Goal: Information Seeking & Learning: Learn about a topic

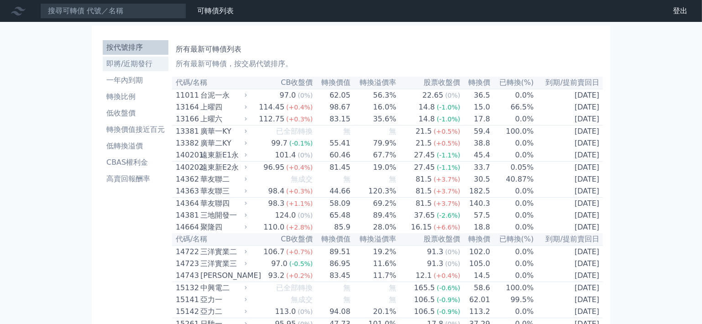
click at [148, 68] on li "即將/近期發行" at bounding box center [136, 63] width 66 height 11
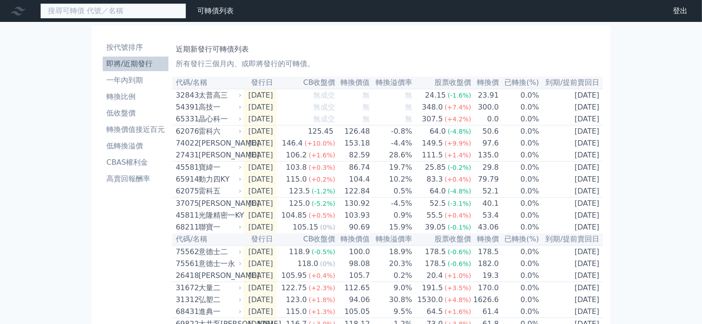
click at [121, 7] on input at bounding box center [113, 11] width 146 height 16
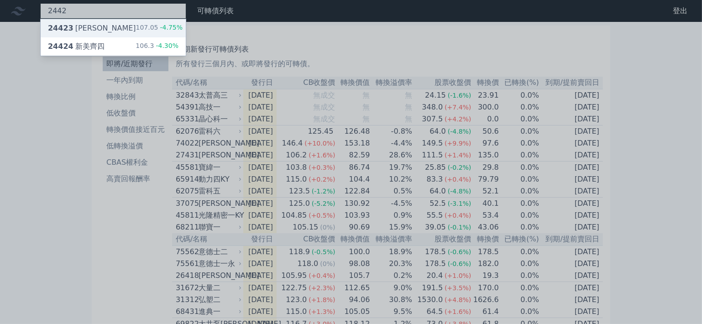
type input "2442"
click at [146, 25] on div "107.05 -4.75%" at bounding box center [159, 28] width 47 height 11
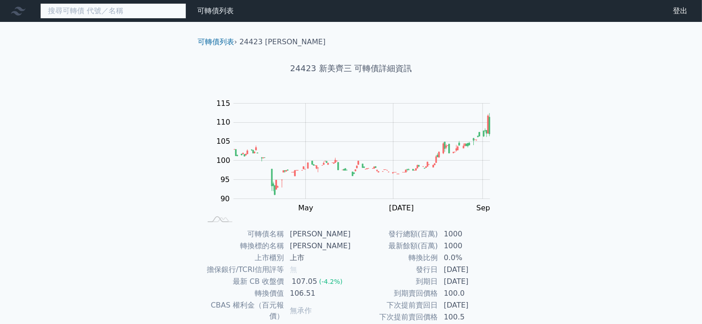
click at [117, 15] on input at bounding box center [113, 11] width 146 height 16
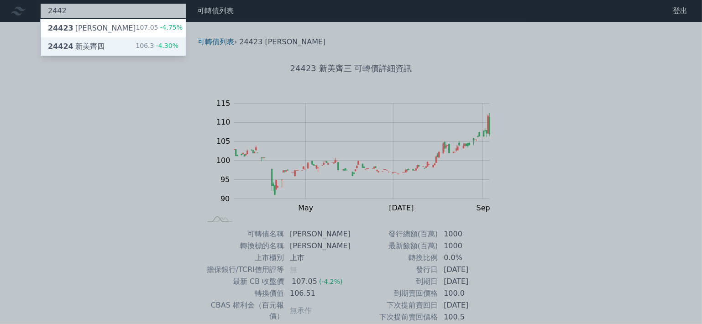
type input "2442"
click at [144, 38] on div "24424 新美齊四 106.3 -4.30%" at bounding box center [113, 46] width 145 height 18
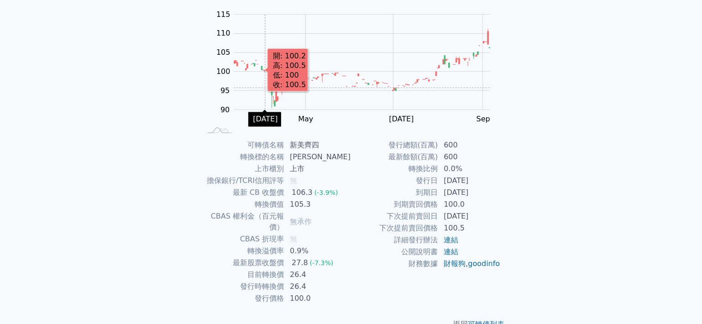
scroll to position [98, 0]
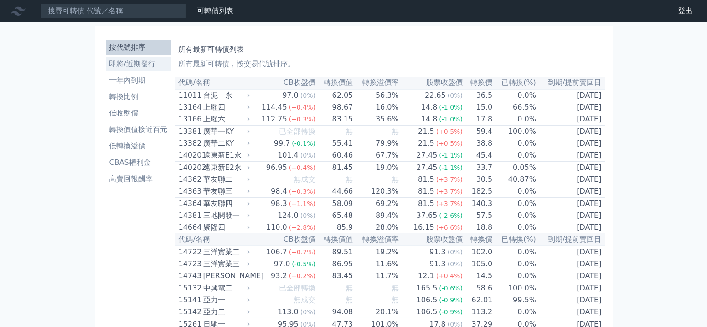
click at [119, 59] on li "即將/近期發行" at bounding box center [139, 63] width 66 height 11
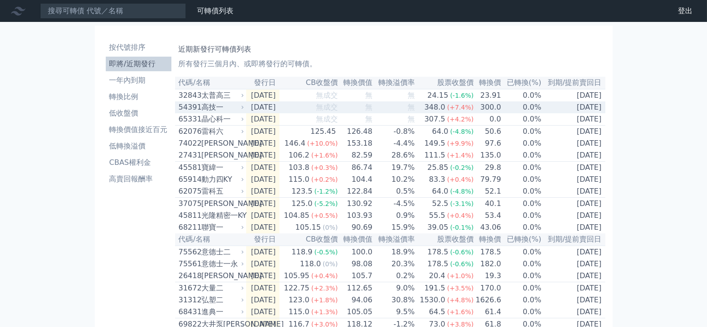
click at [203, 109] on div "高技一" at bounding box center [222, 107] width 41 height 11
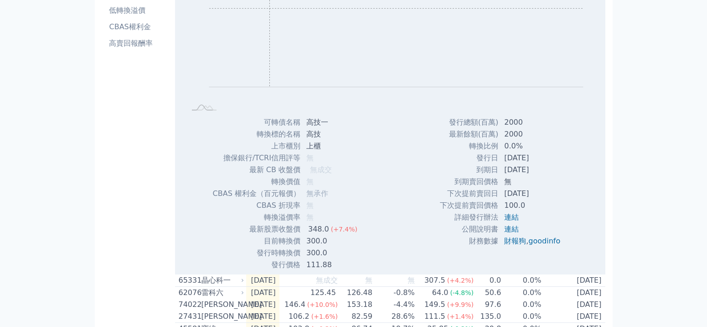
scroll to position [137, 0]
click at [325, 261] on td "111.88" at bounding box center [333, 263] width 64 height 12
